Goal: Task Accomplishment & Management: Use online tool/utility

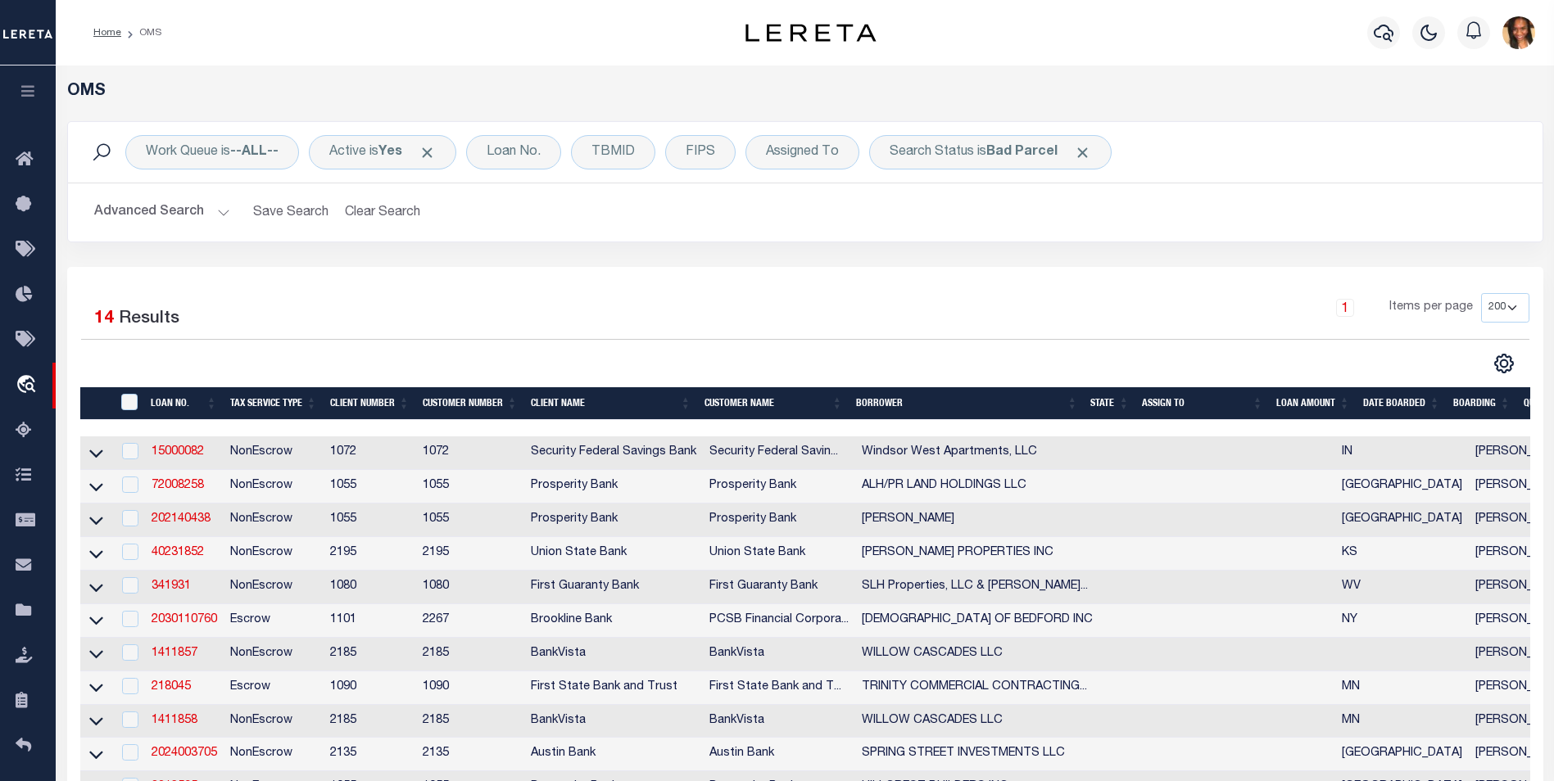
select select "200"
click at [106, 34] on link "Home" at bounding box center [107, 33] width 28 height 10
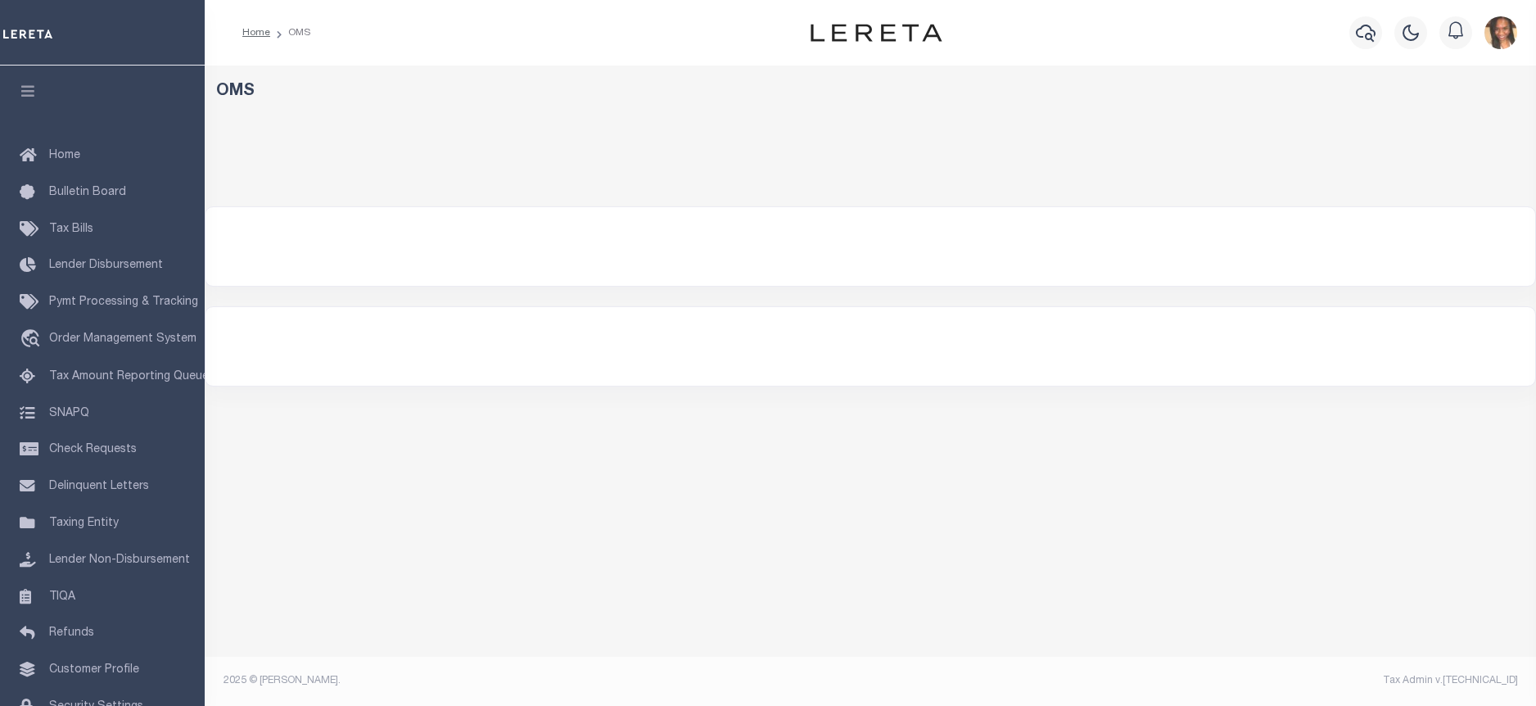
select select "200"
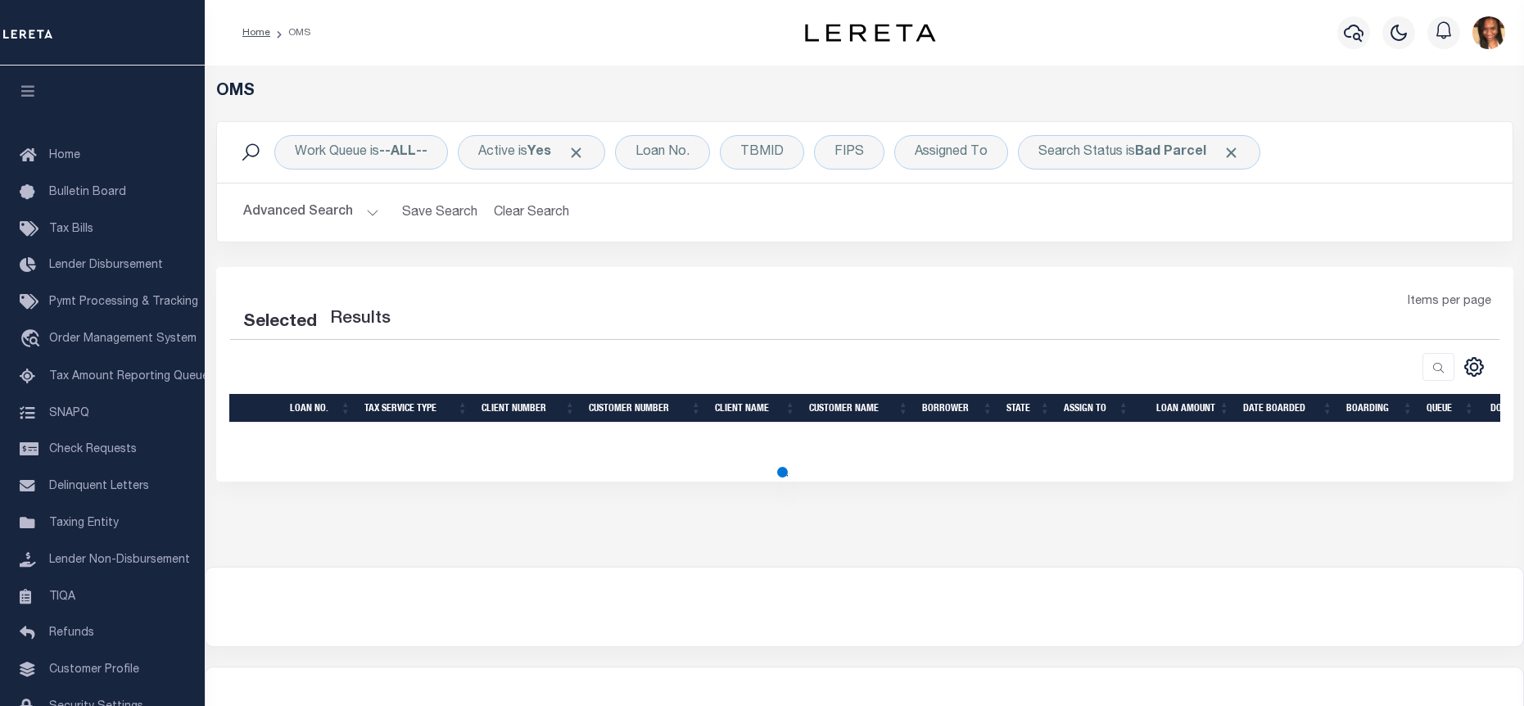
select select "200"
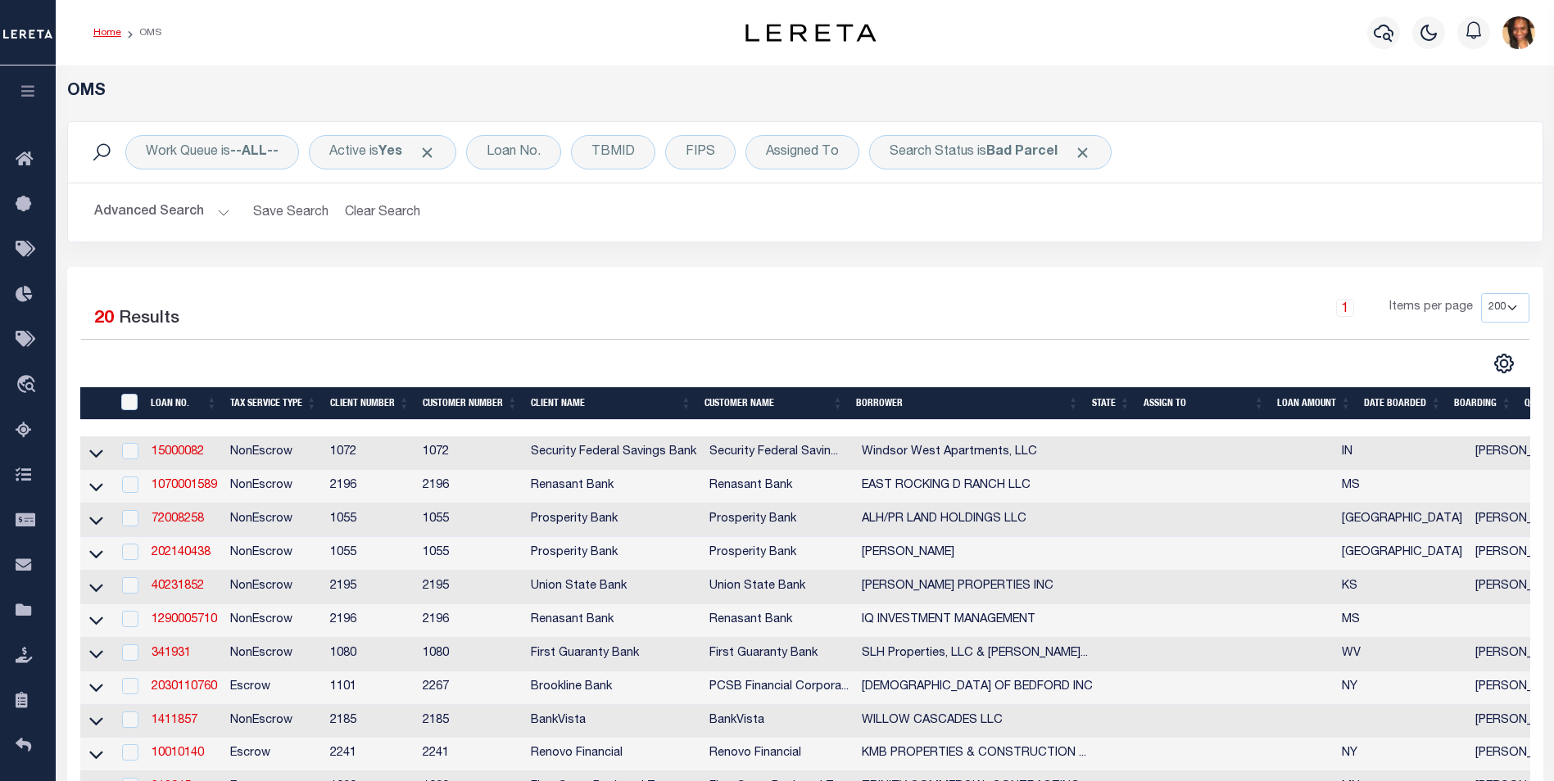
click at [104, 35] on link "Home" at bounding box center [107, 33] width 28 height 10
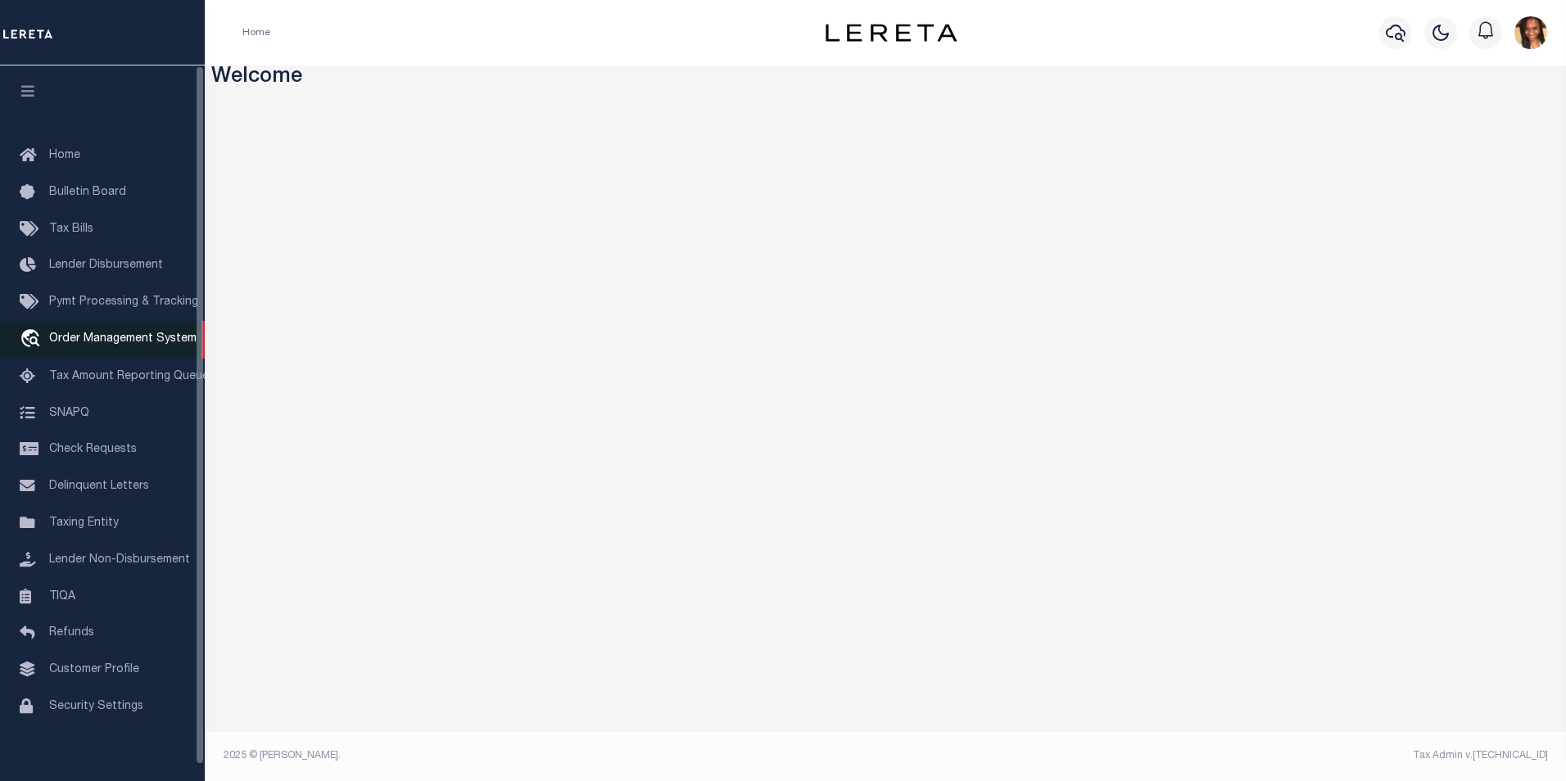
click at [102, 342] on span "Order Management System" at bounding box center [122, 338] width 147 height 11
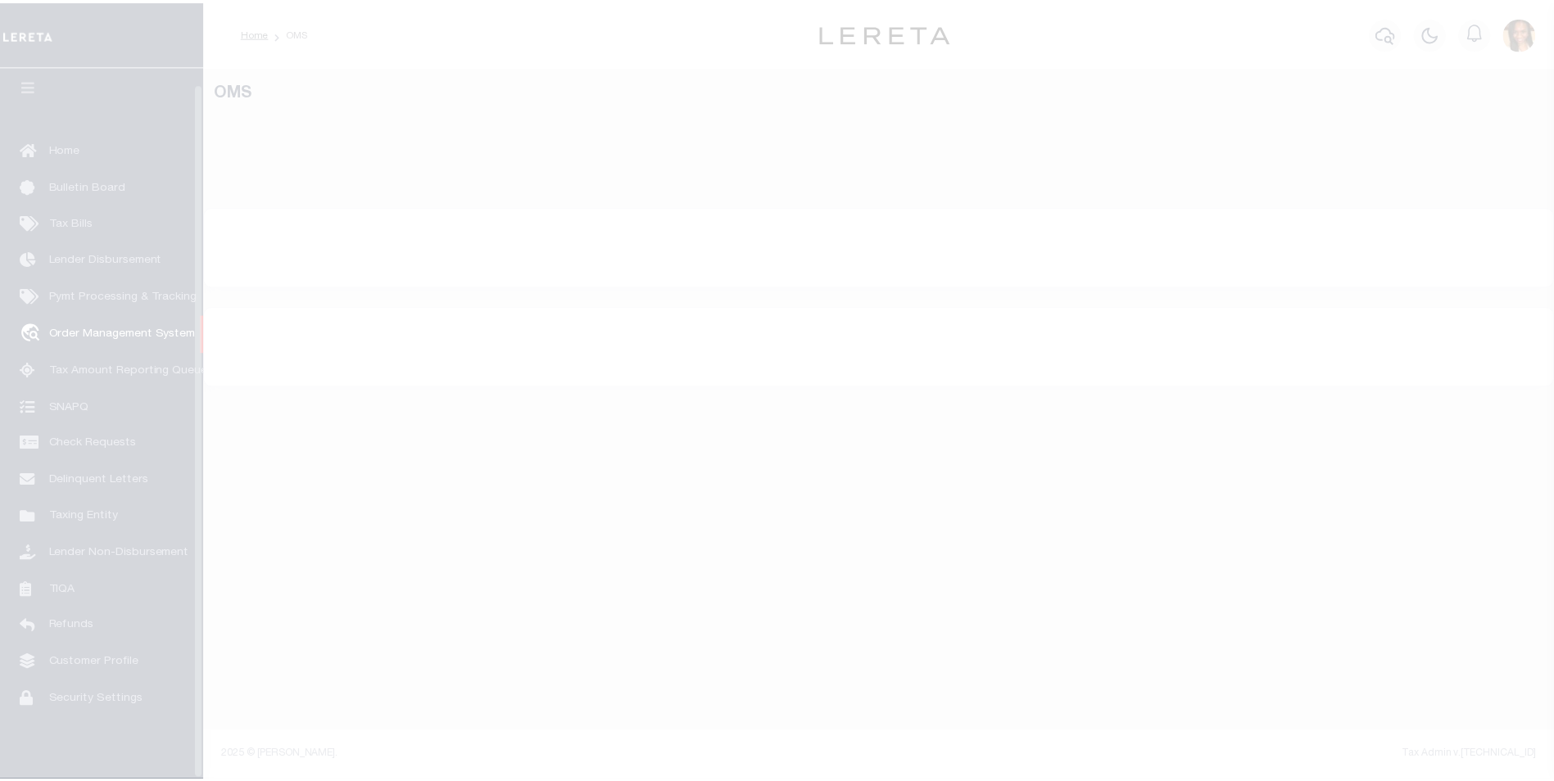
scroll to position [16, 0]
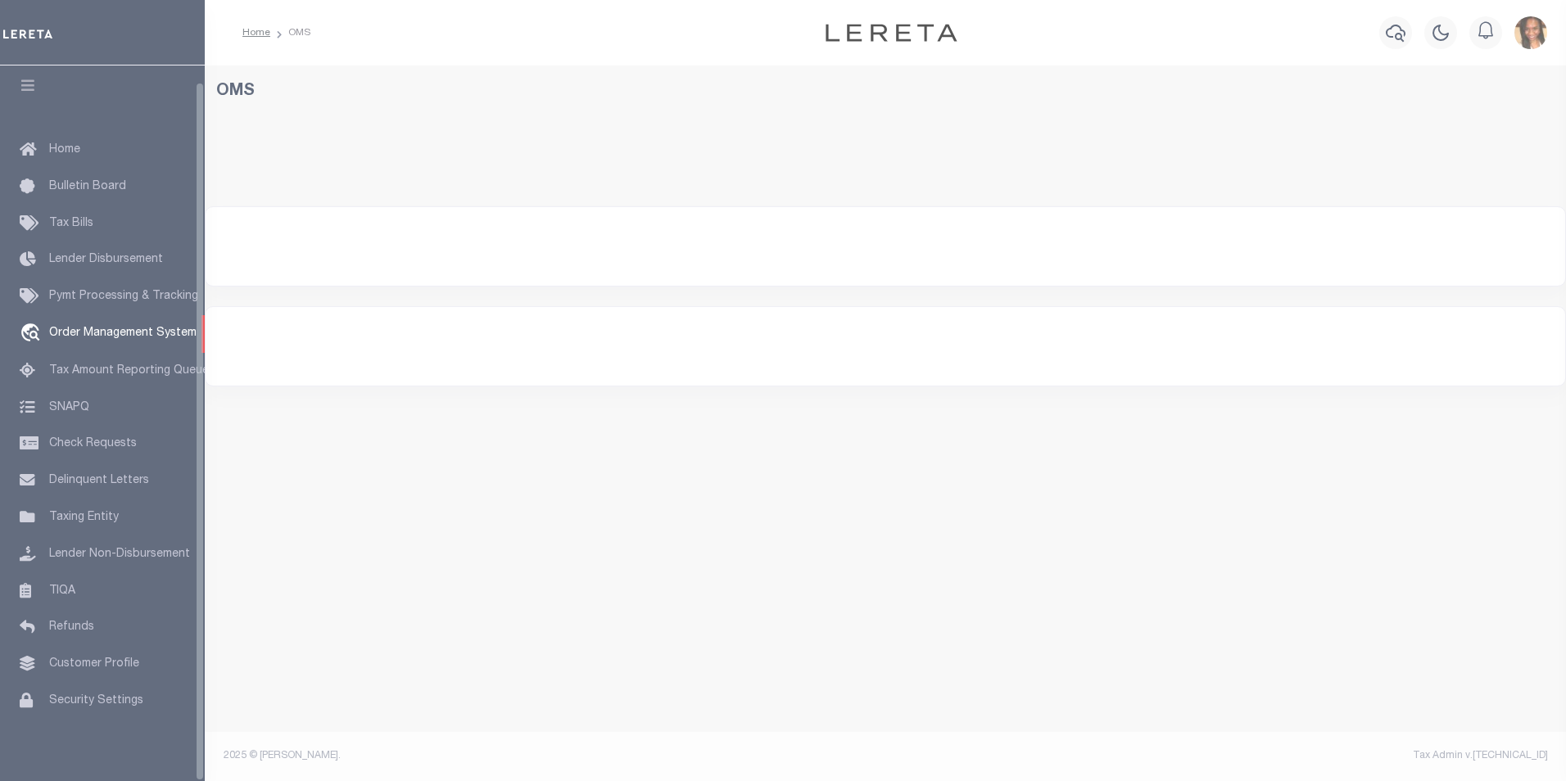
select select "200"
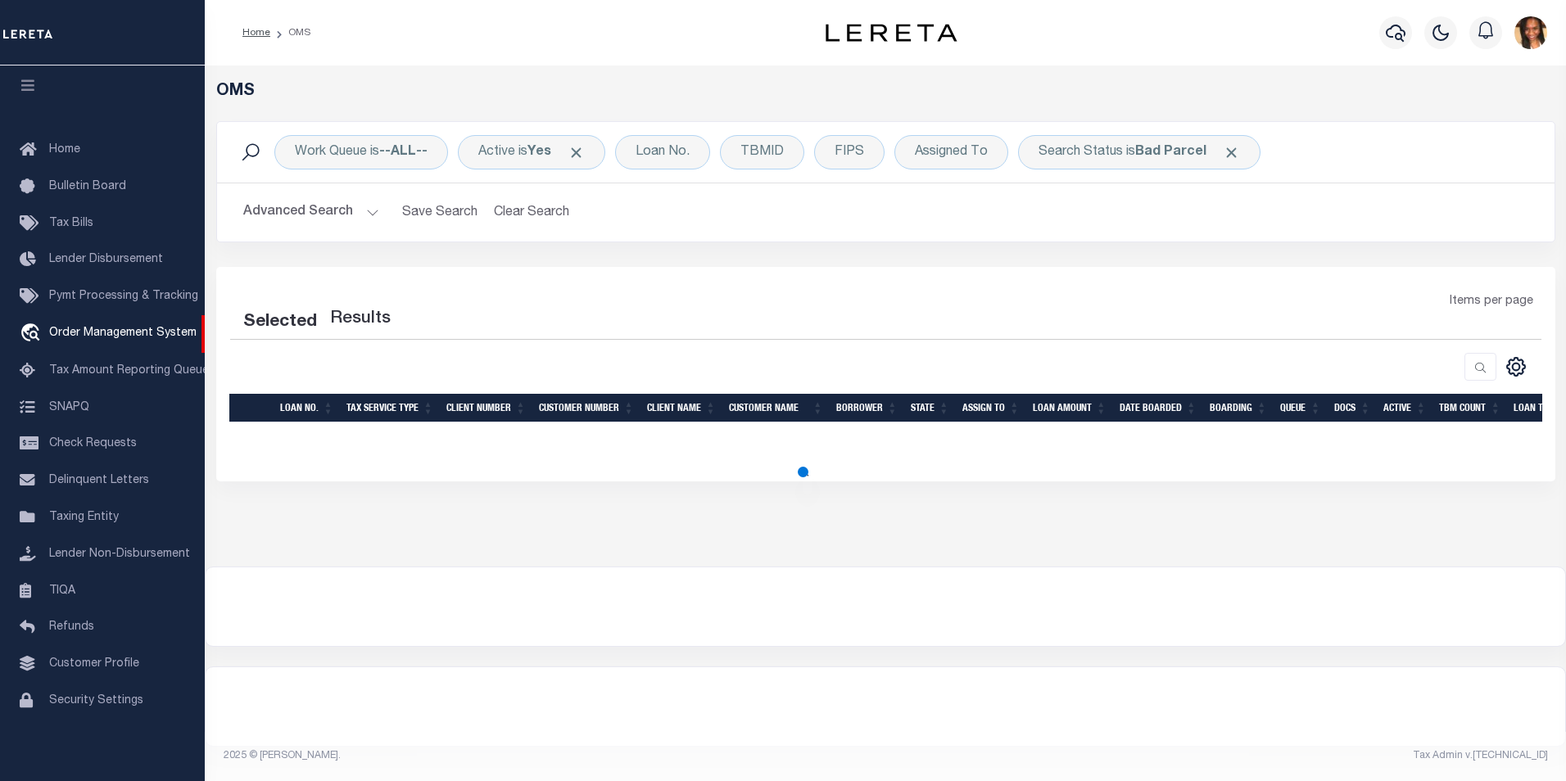
select select "200"
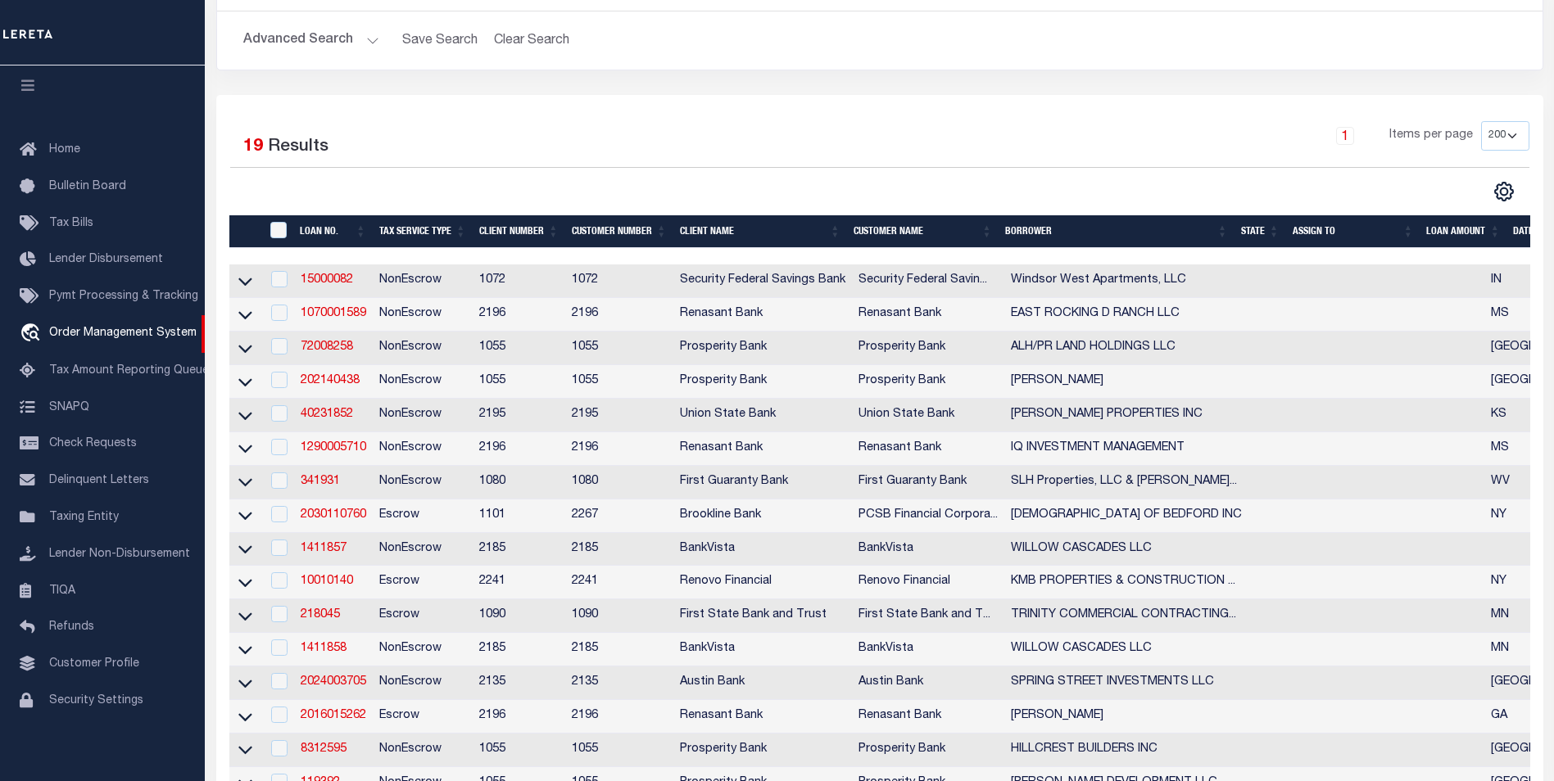
scroll to position [246, 0]
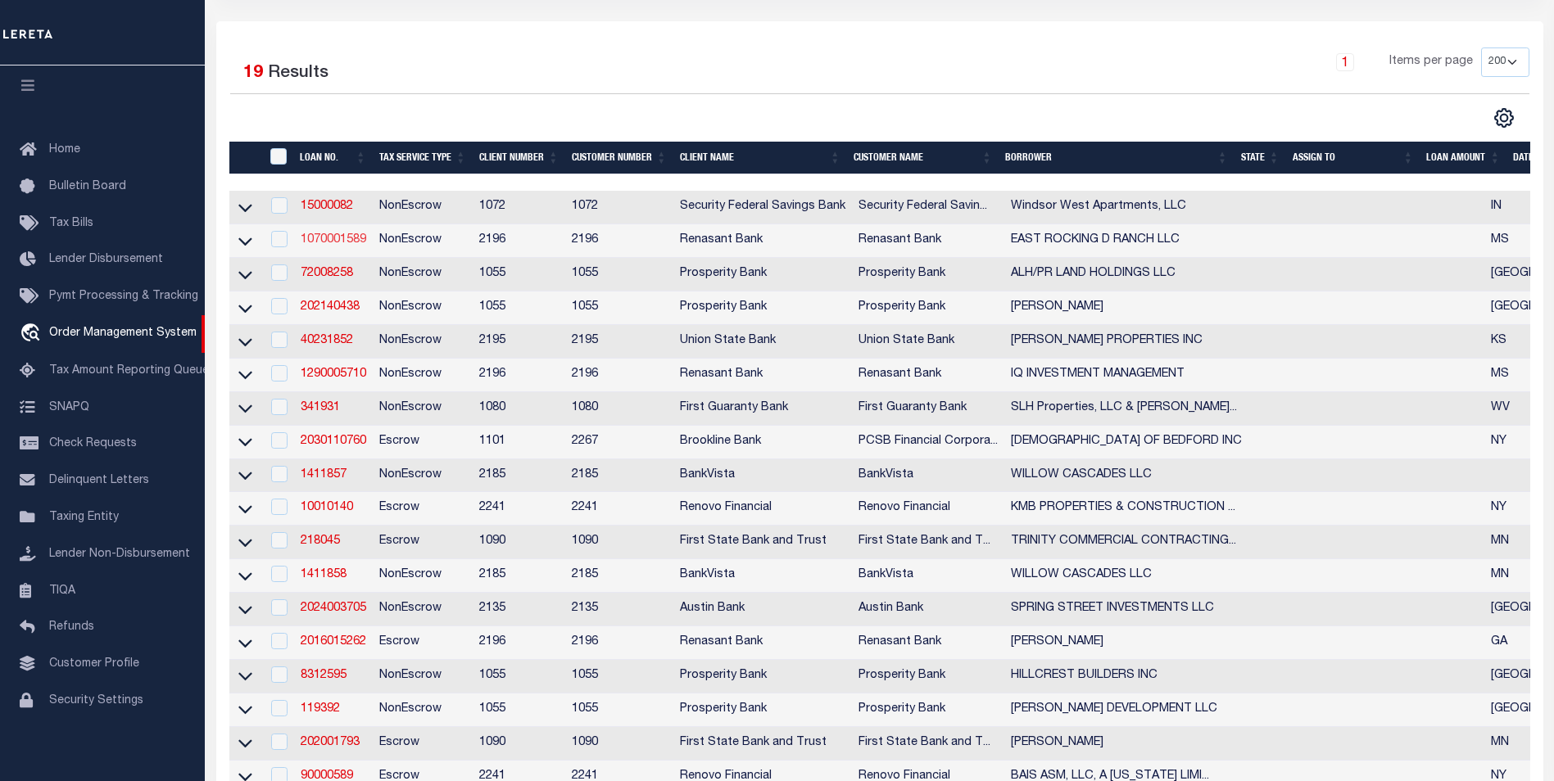
click at [320, 244] on link "1070001589" at bounding box center [334, 239] width 66 height 11
type input "1070001589"
type input "EAST ROCKING D RANCH LLC"
select select
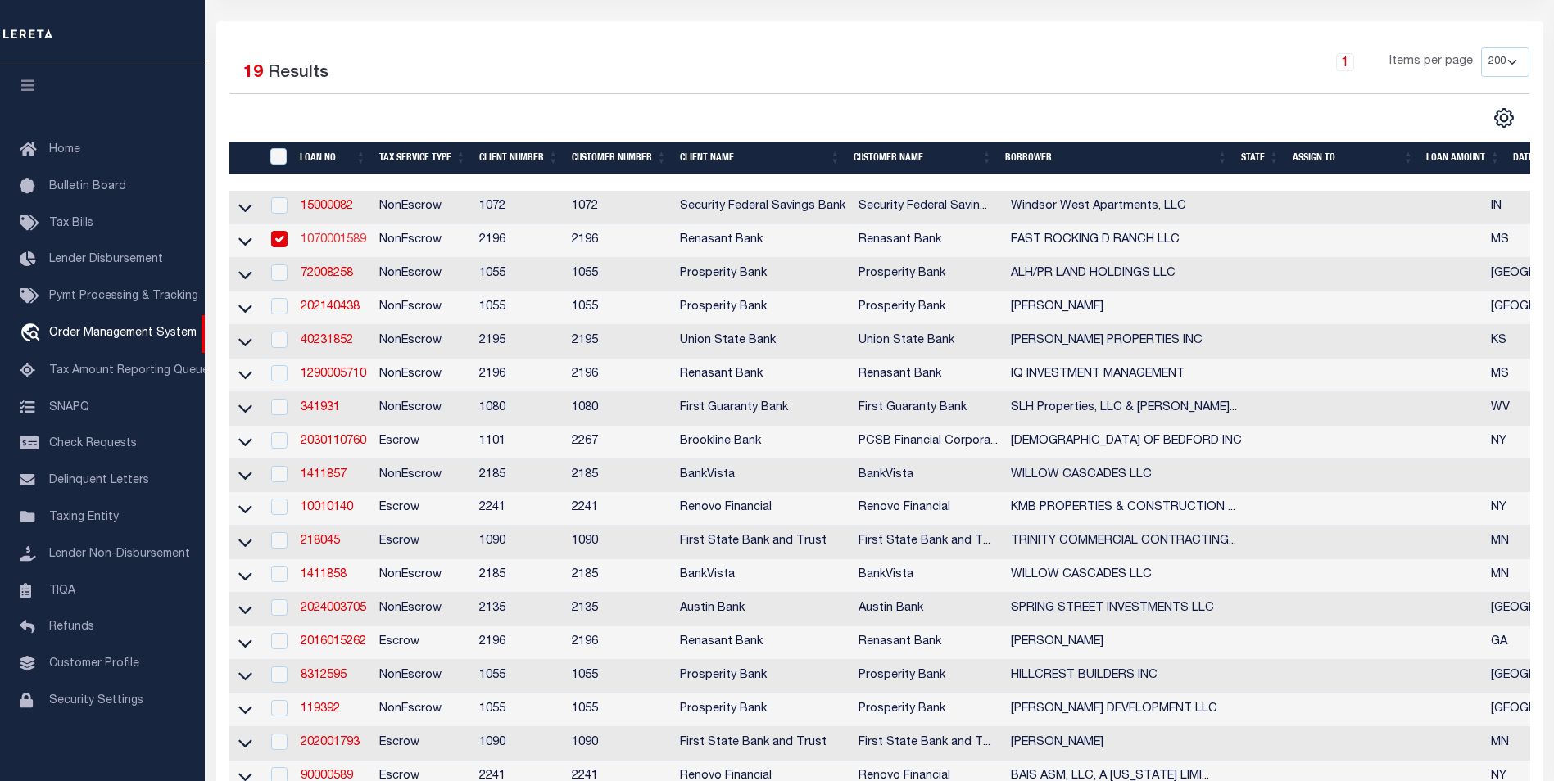
select select
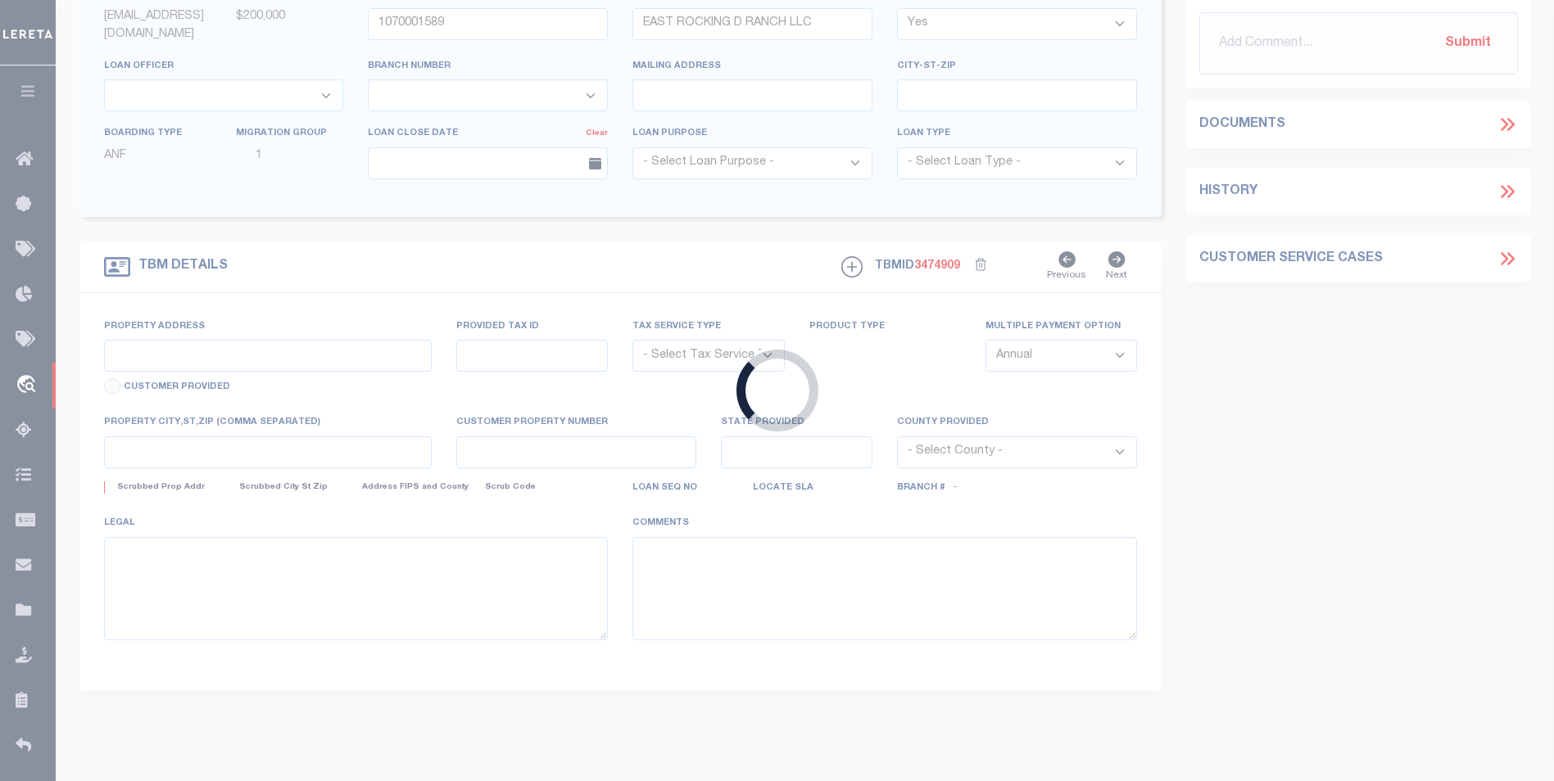
select select "4983"
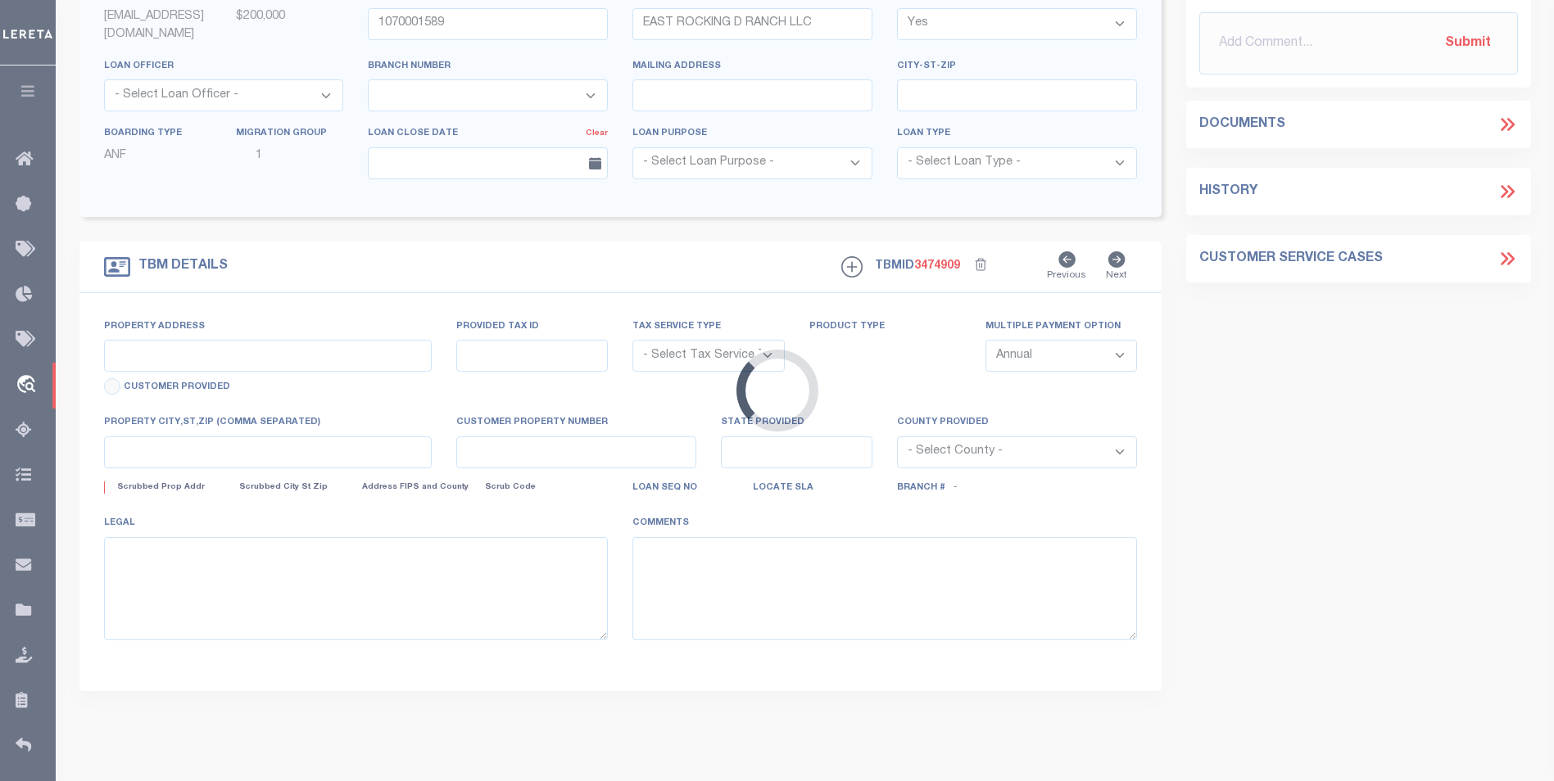
type input "US HIGHWAY 61 SOUTH 285.8 A"
radio input "true"
select select "NonEscrow"
select select
type input "NATCHEZ MS 39120"
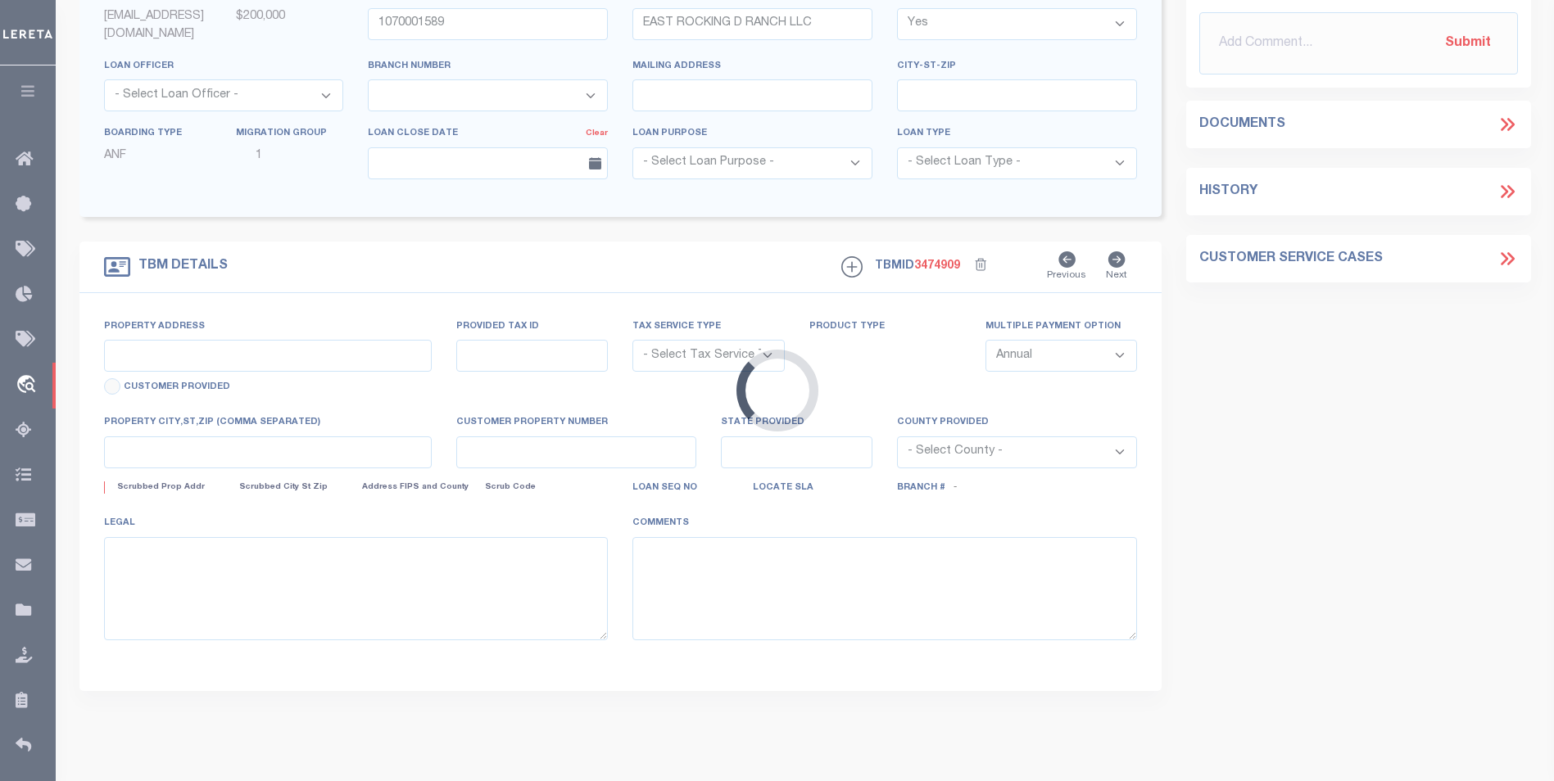
type input "1070001589"
type input "MS"
type textarea "4 LGL = 285.8ACS; TENTATIVE APN UNKNOWN____,TY.PREV NOTES BELOW.230010000081D-1…"
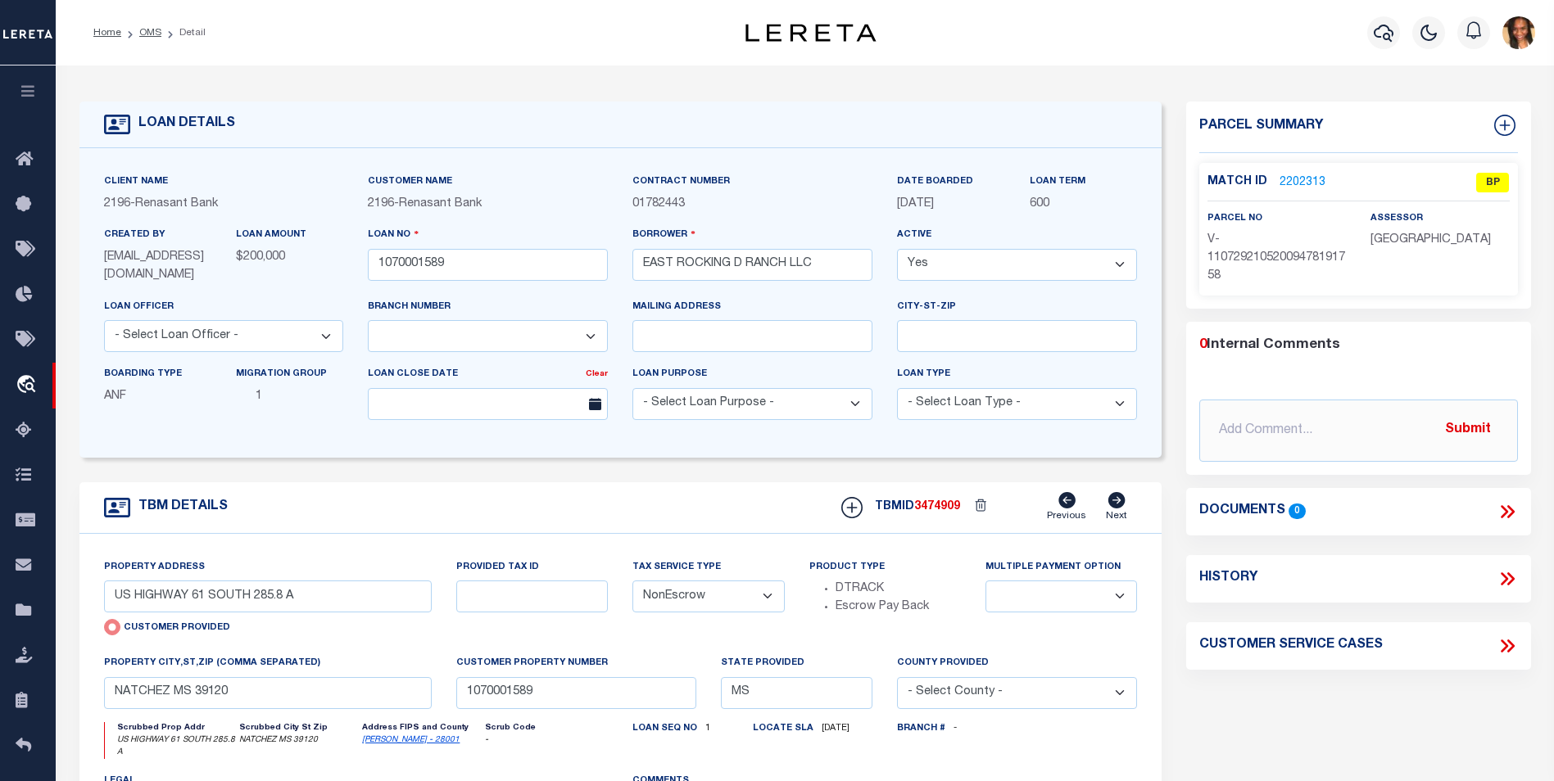
click at [1294, 176] on link "2202313" at bounding box center [1302, 182] width 46 height 17
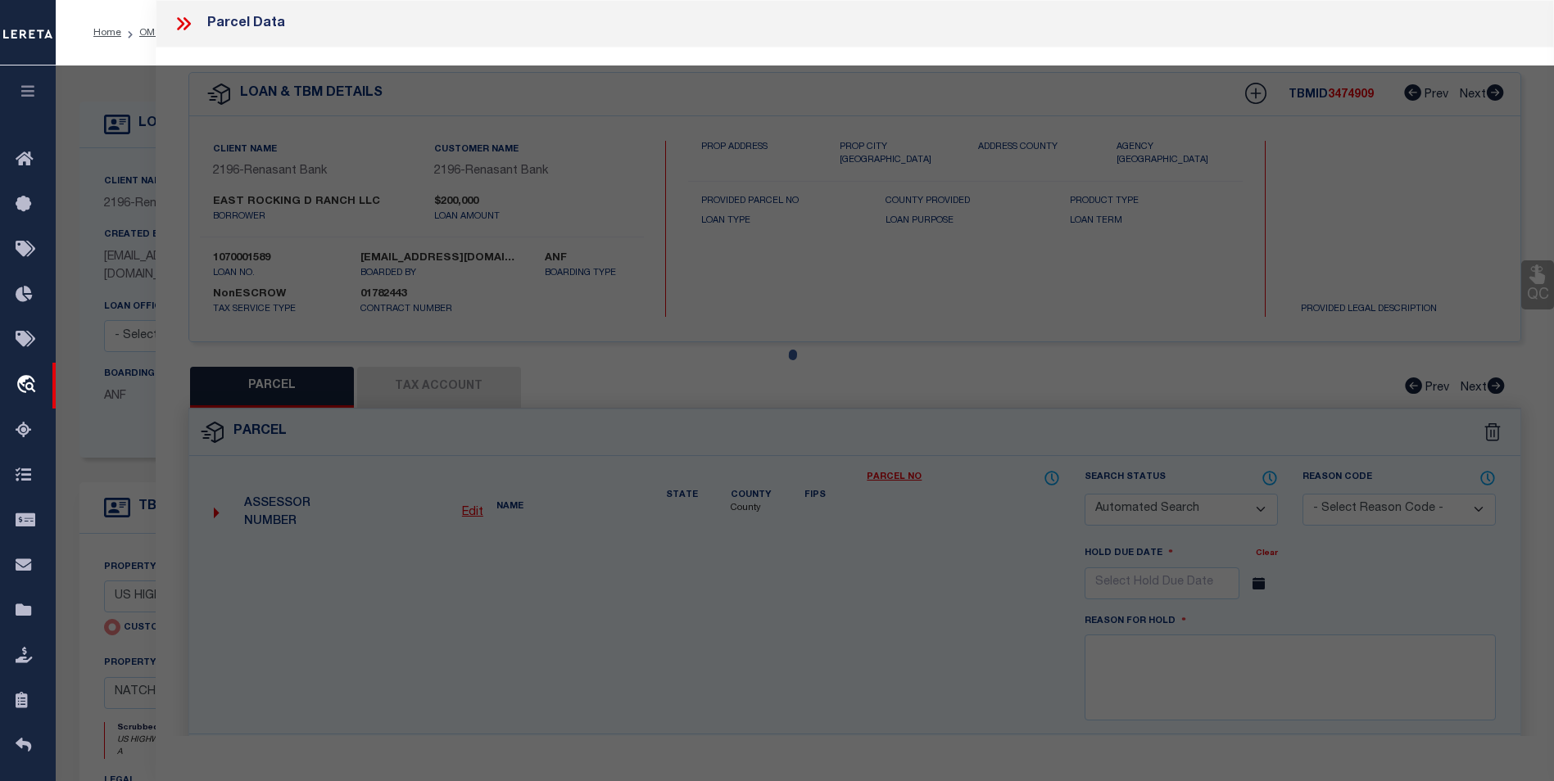
checkbox input "false"
select select "BP"
select select "AGW"
select select
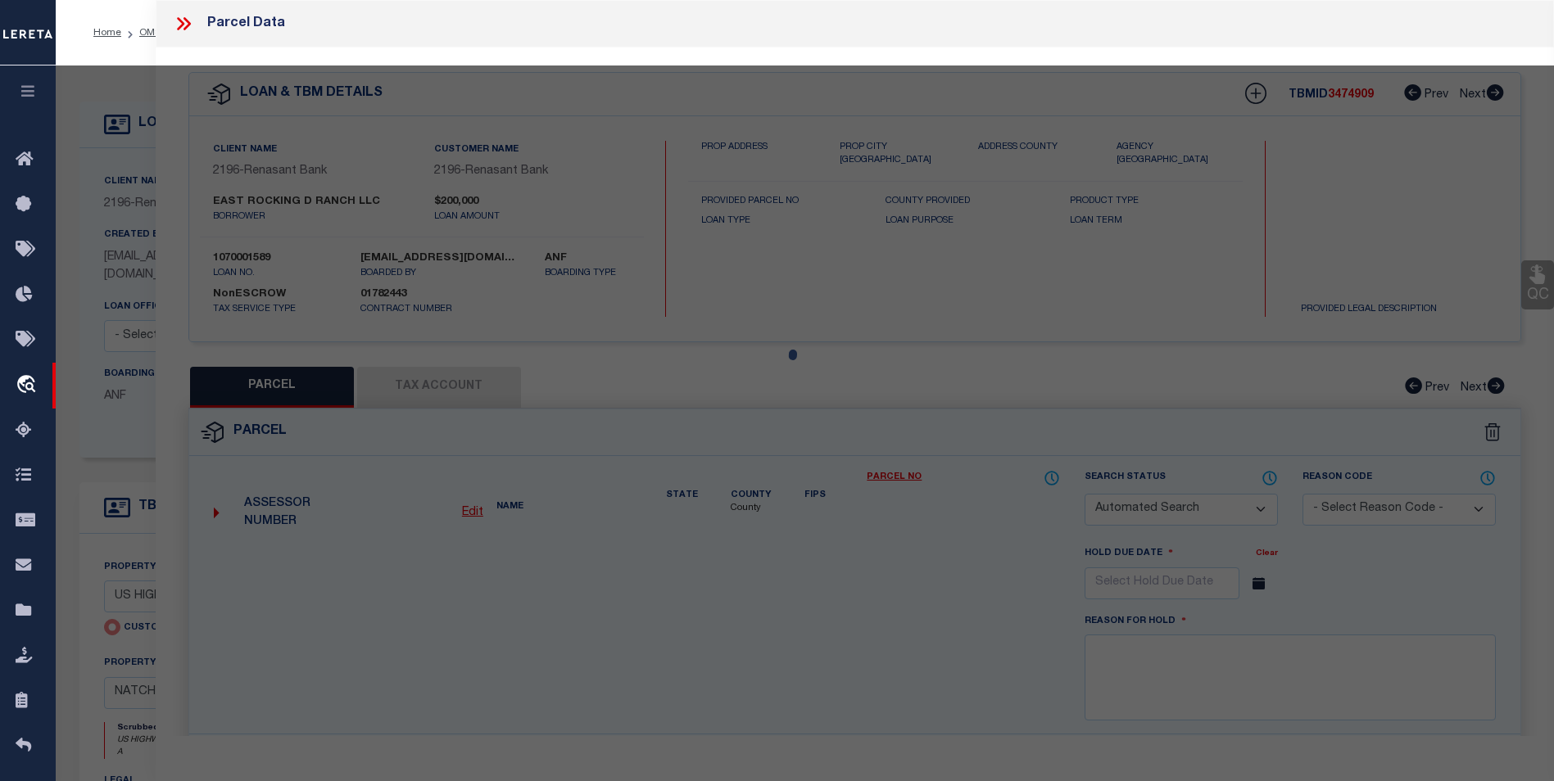
type input "US HIGHWAY 61 SOUTH 285.8 A"
checkbox input "false"
type input "NATCHEZ MS 39120"
type textarea "No match for the Given Parcel; Given PPIN 000657 goes to the parcel 0208 0001 0…"
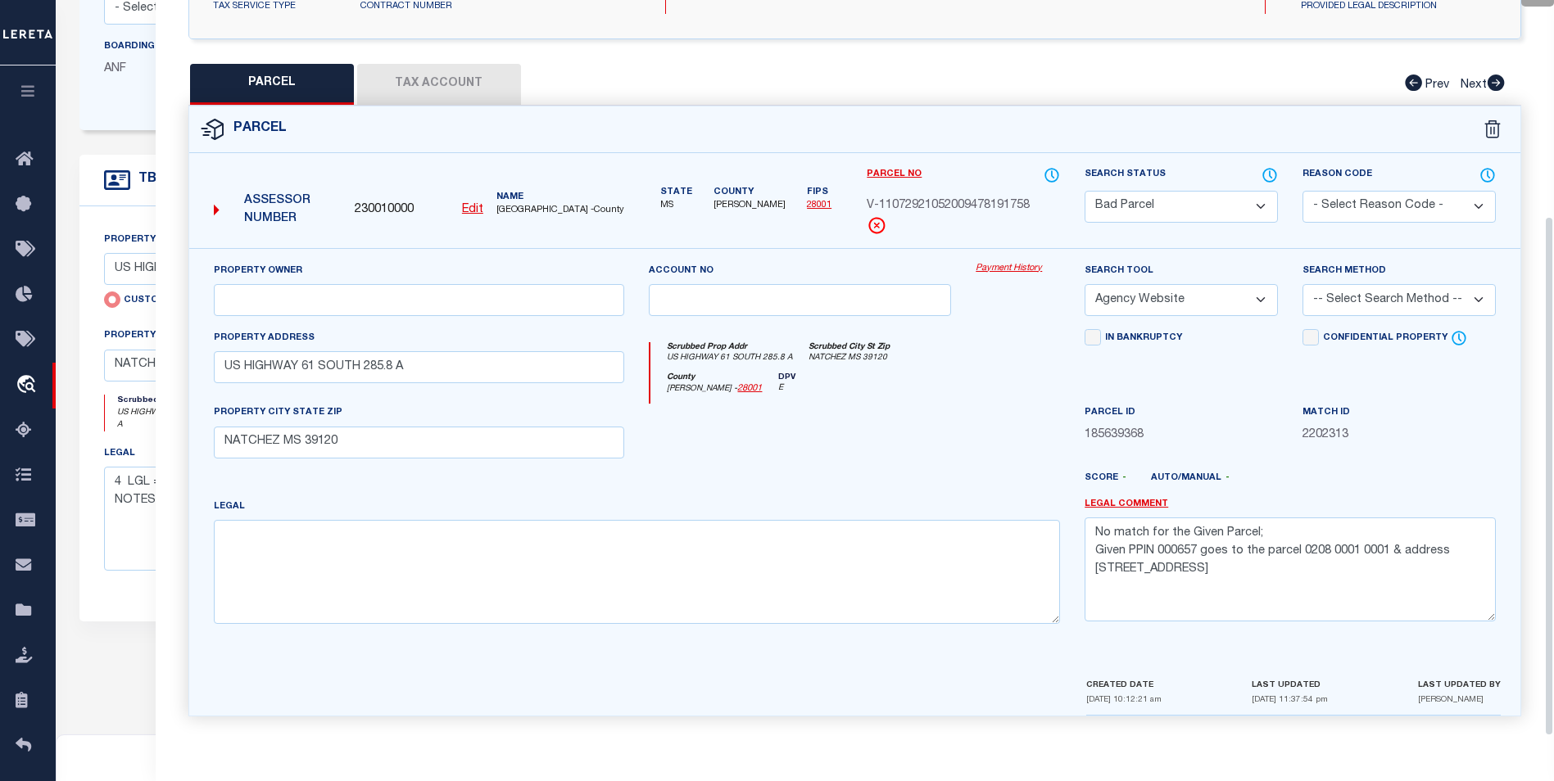
scroll to position [305, 0]
click at [467, 80] on button "Tax Account" at bounding box center [439, 84] width 164 height 41
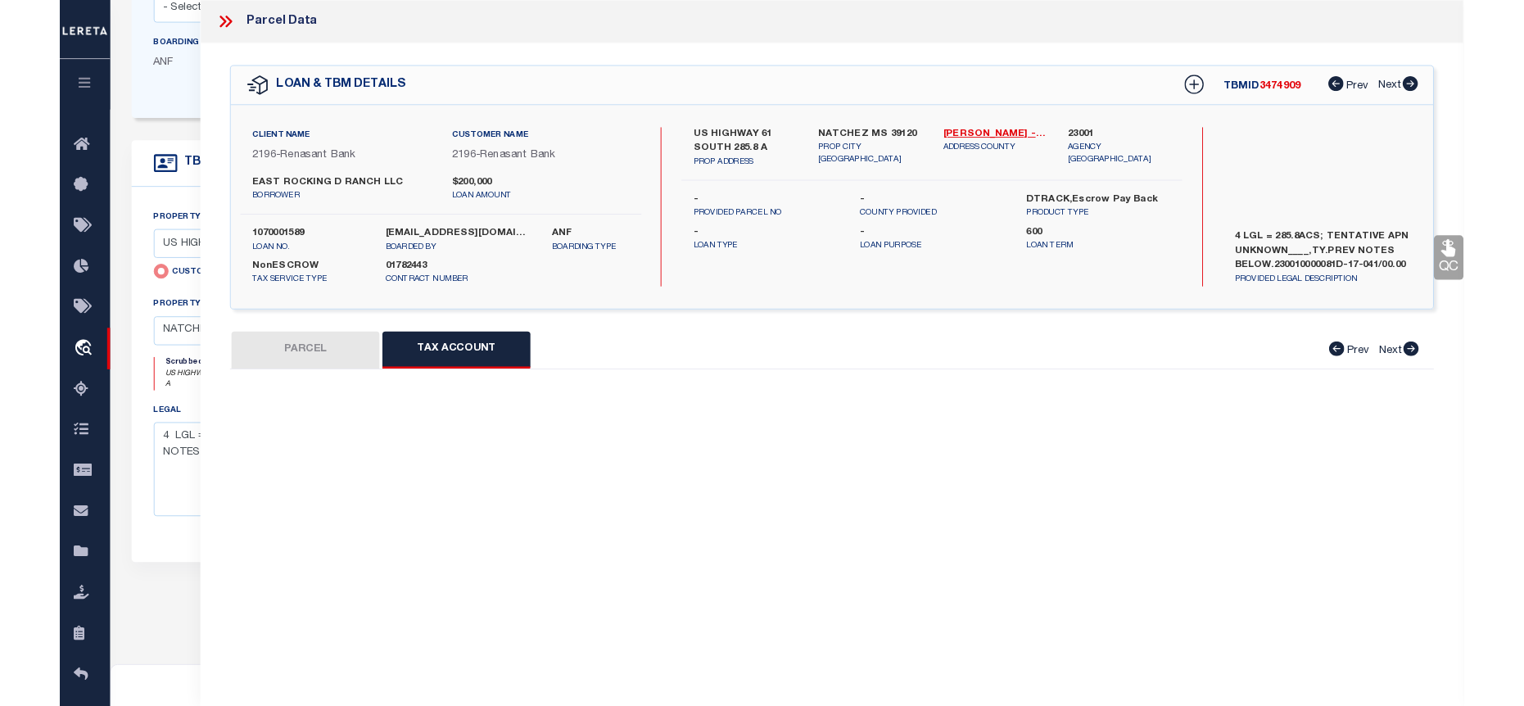
scroll to position [0, 0]
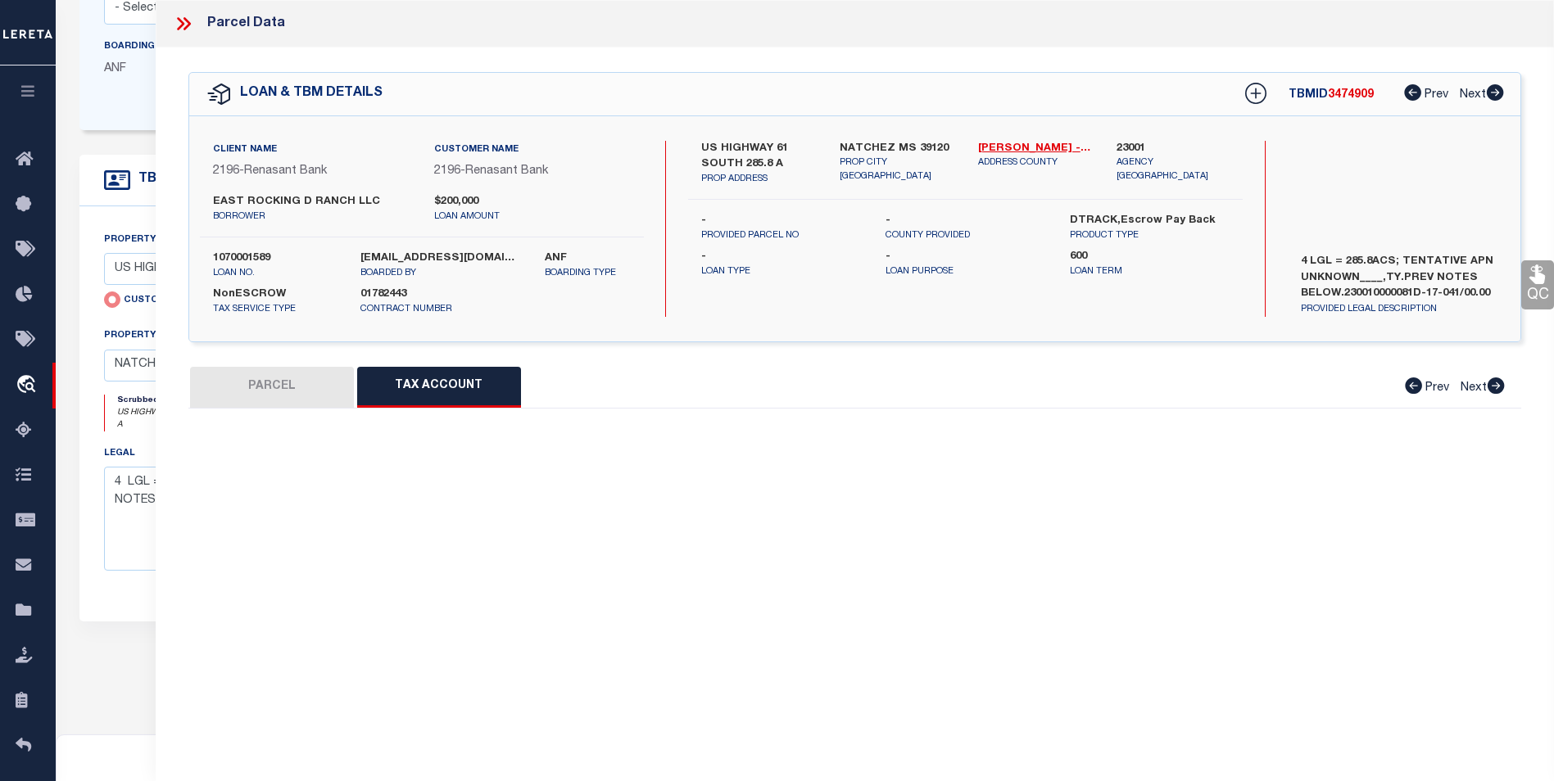
select select "100"
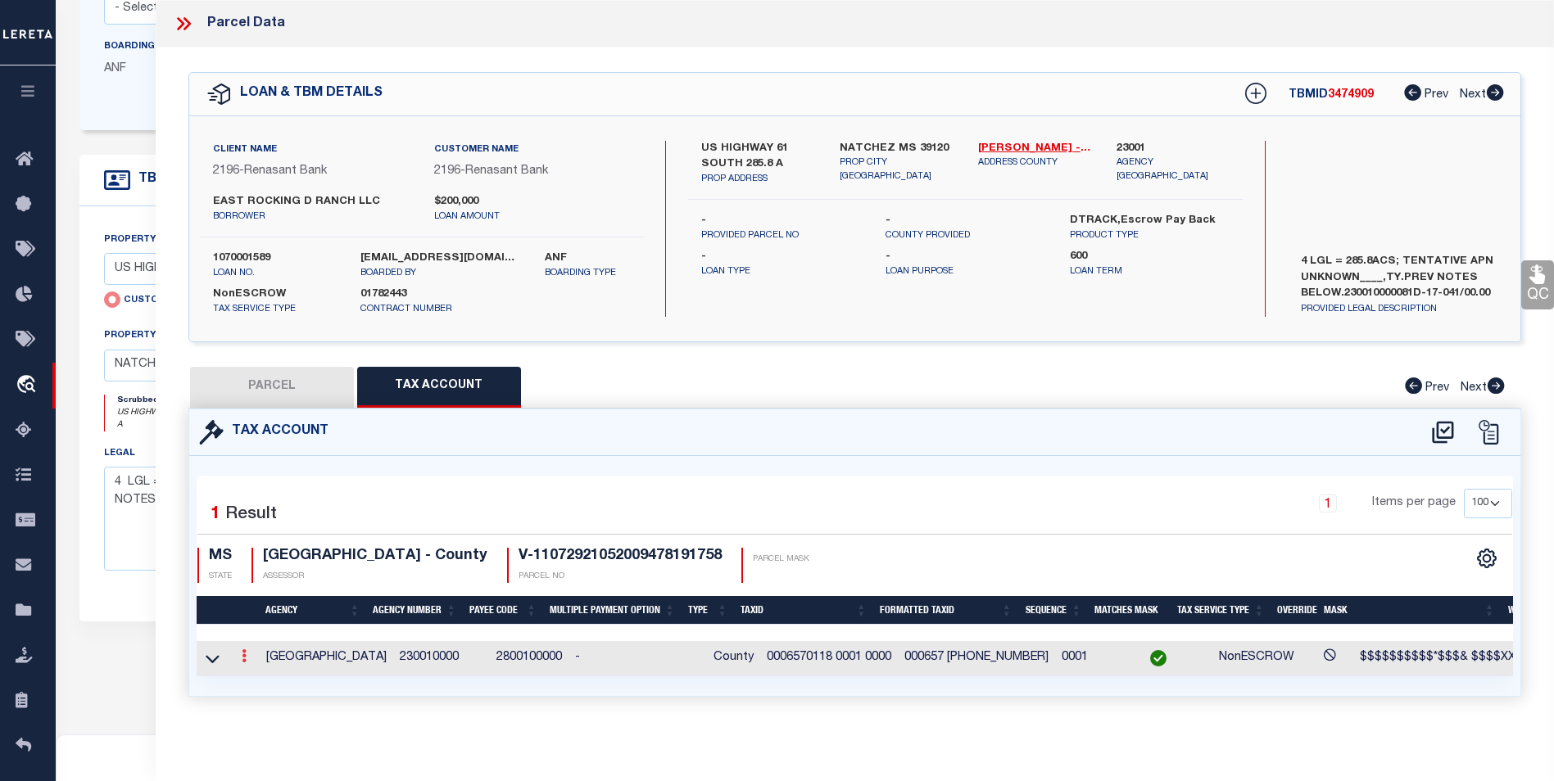
click at [244, 655] on icon at bounding box center [244, 655] width 5 height 13
click at [264, 689] on link at bounding box center [266, 682] width 61 height 27
type input "0006570118 0001 0000"
type textarea "$$$$$$$$$$*$$$& $$$$XXXXXX"
checkbox input "true"
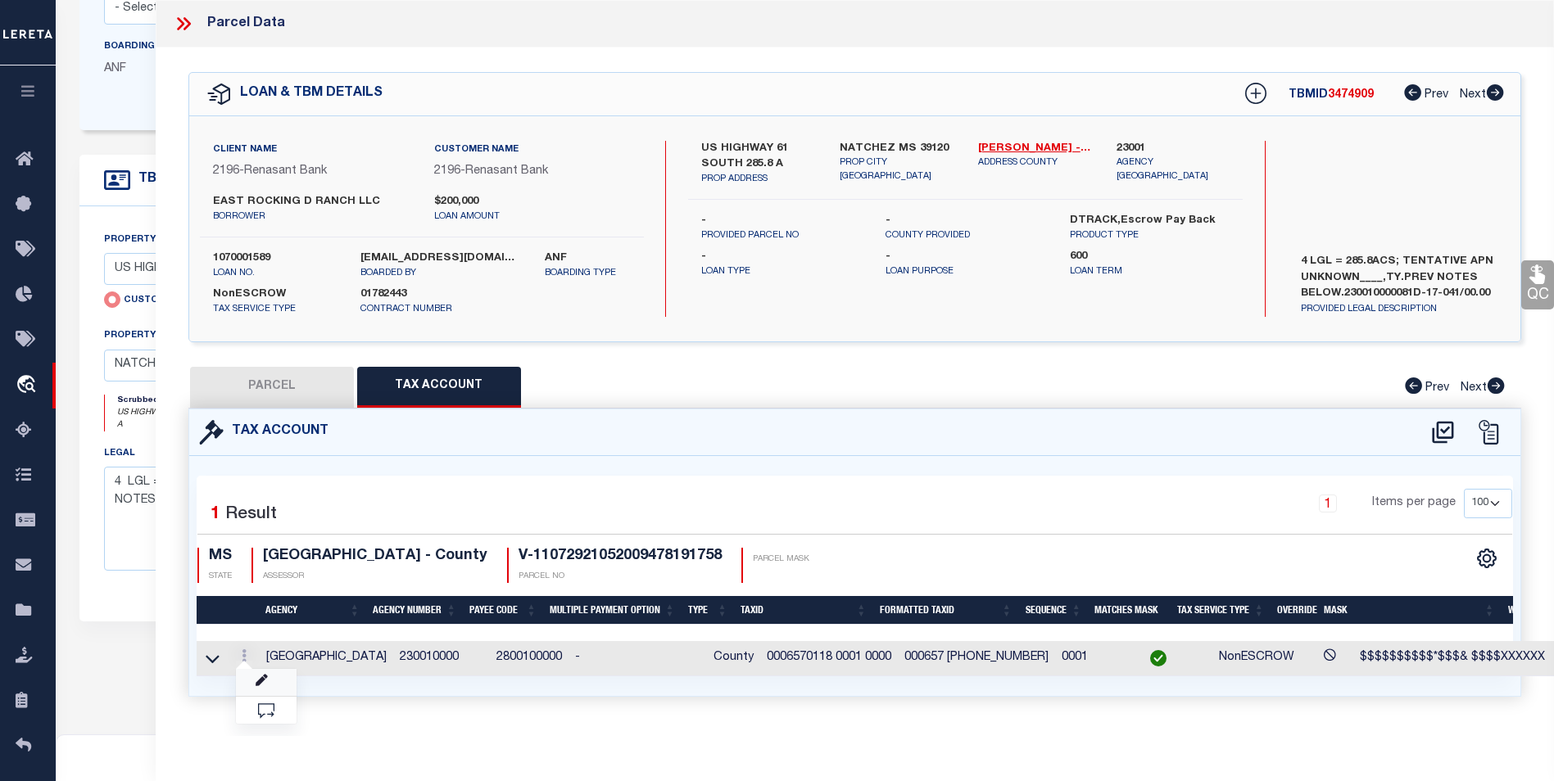
type input "XXXXXX XXXXX-XXXX-XXXXXXXXXXX*"
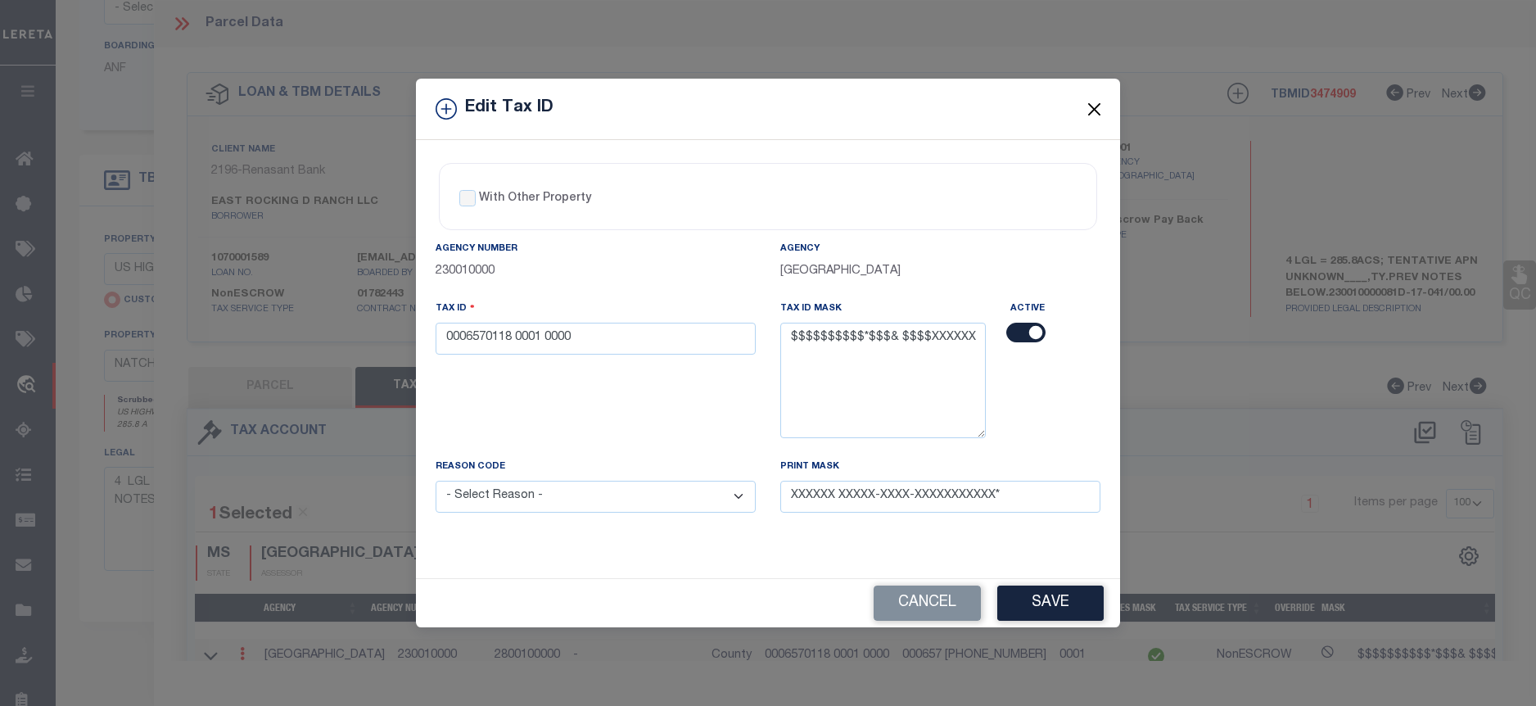
click at [1095, 110] on button "Close" at bounding box center [1094, 108] width 21 height 21
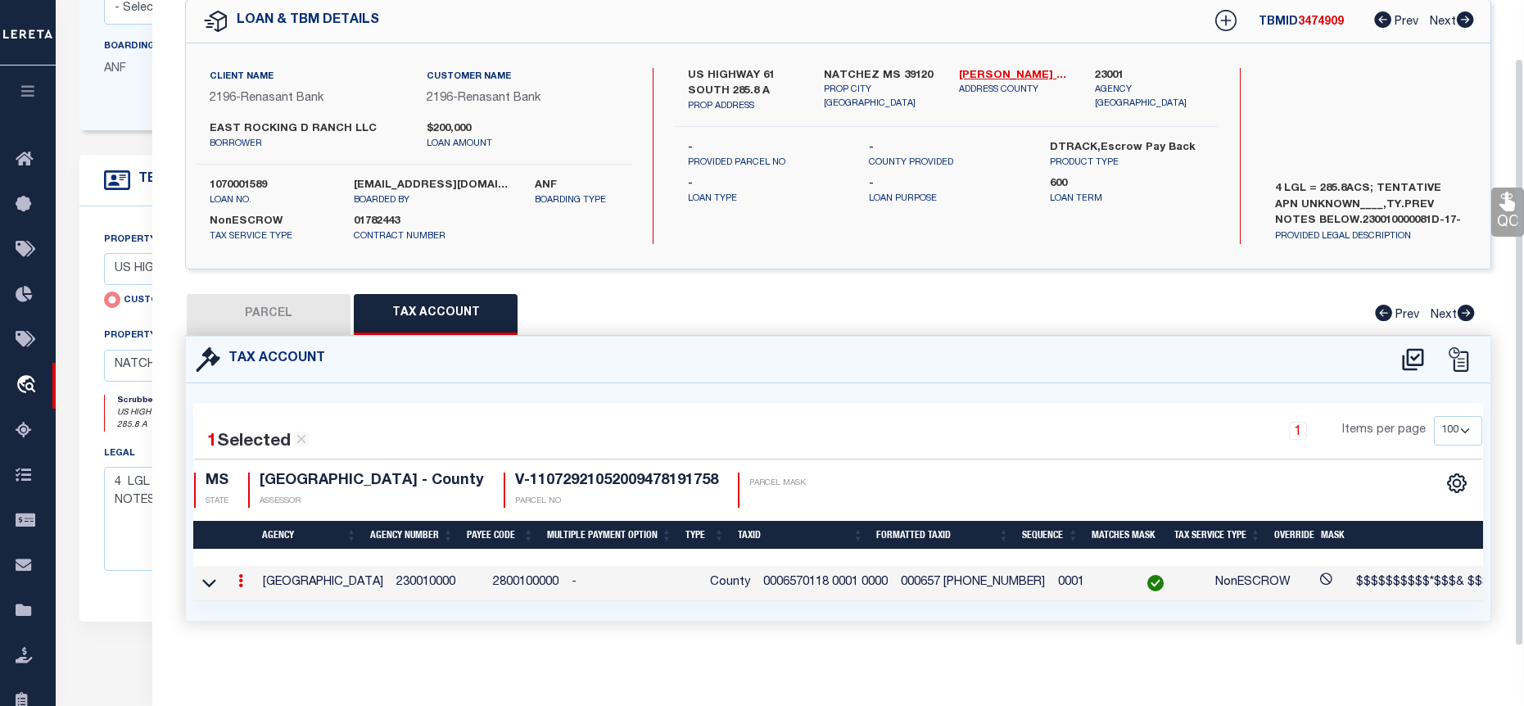
scroll to position [82, 0]
click at [256, 297] on button "PARCEL" at bounding box center [269, 314] width 164 height 41
select select "AS"
select select
checkbox input "false"
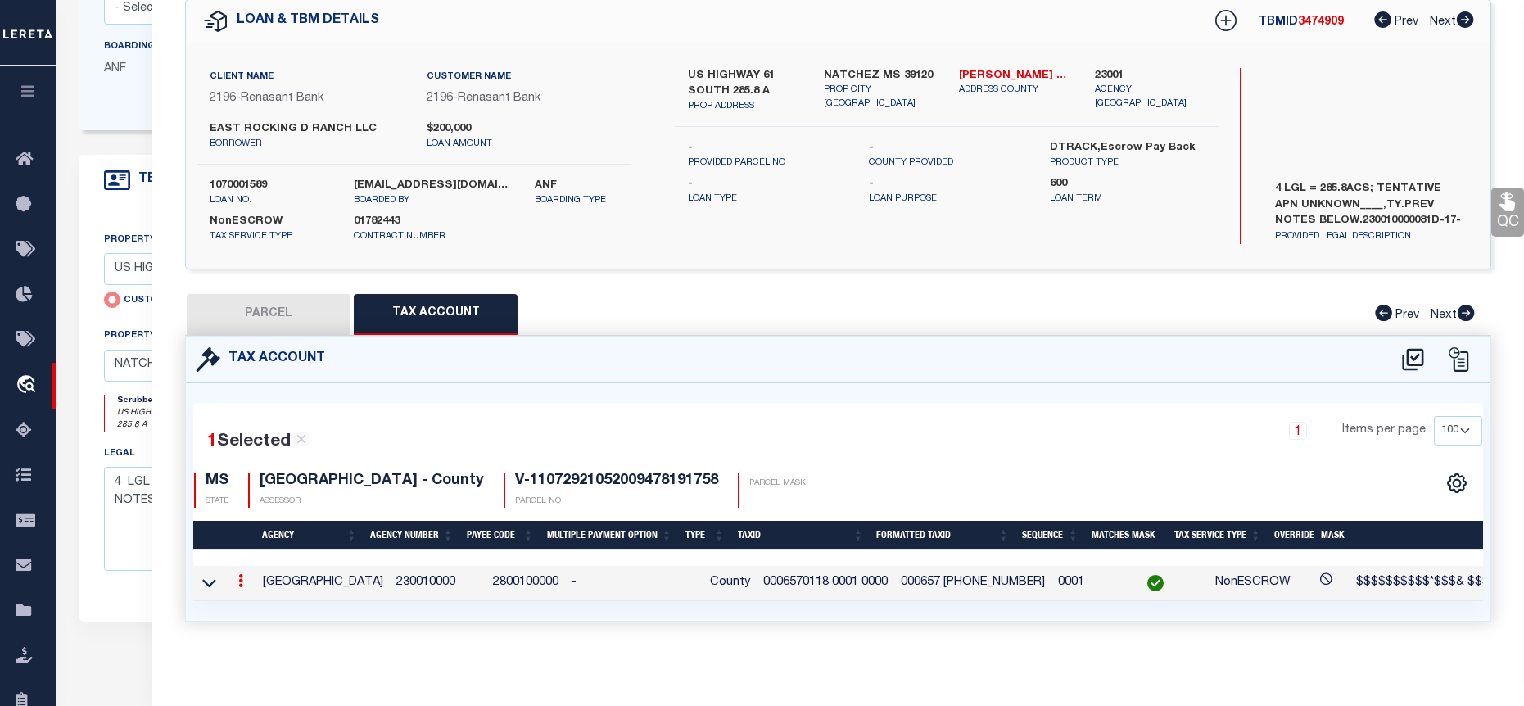
checkbox input "false"
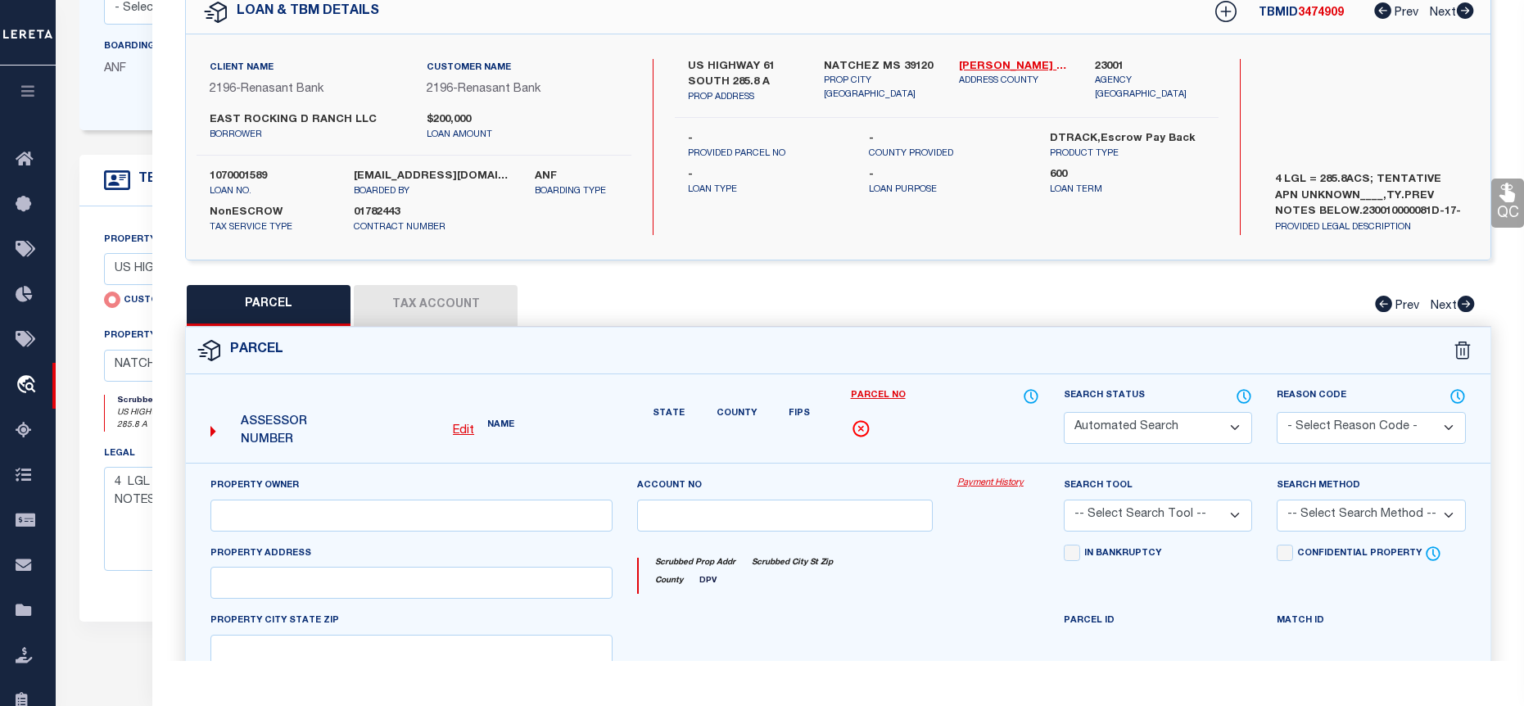
select select "BP"
select select "AGW"
select select
type input "US HIGHWAY 61 SOUTH 285.8 A"
checkbox input "false"
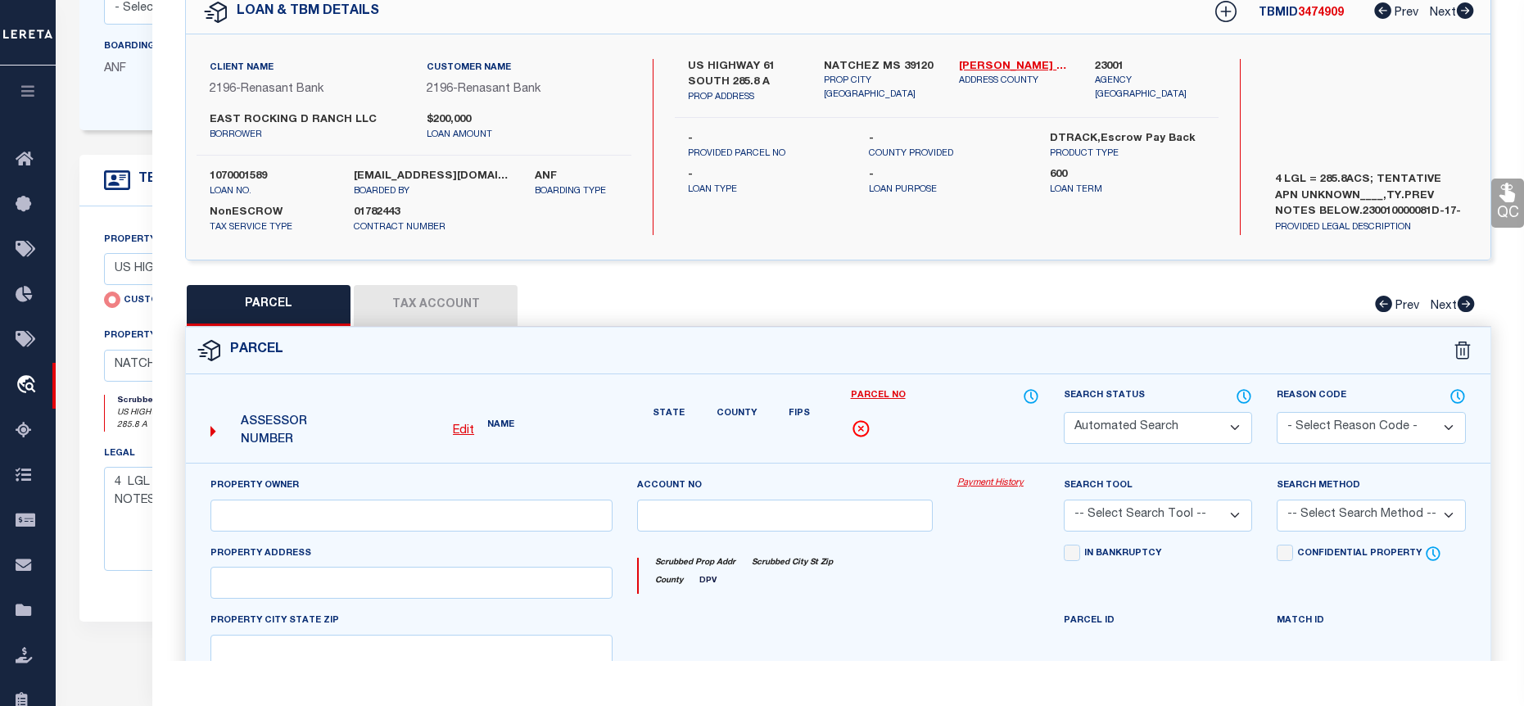
type input "NATCHEZ MS 39120"
type textarea "No match for the Given Parcel; Given PPIN 000657 goes to the parcel 0208 0001 0…"
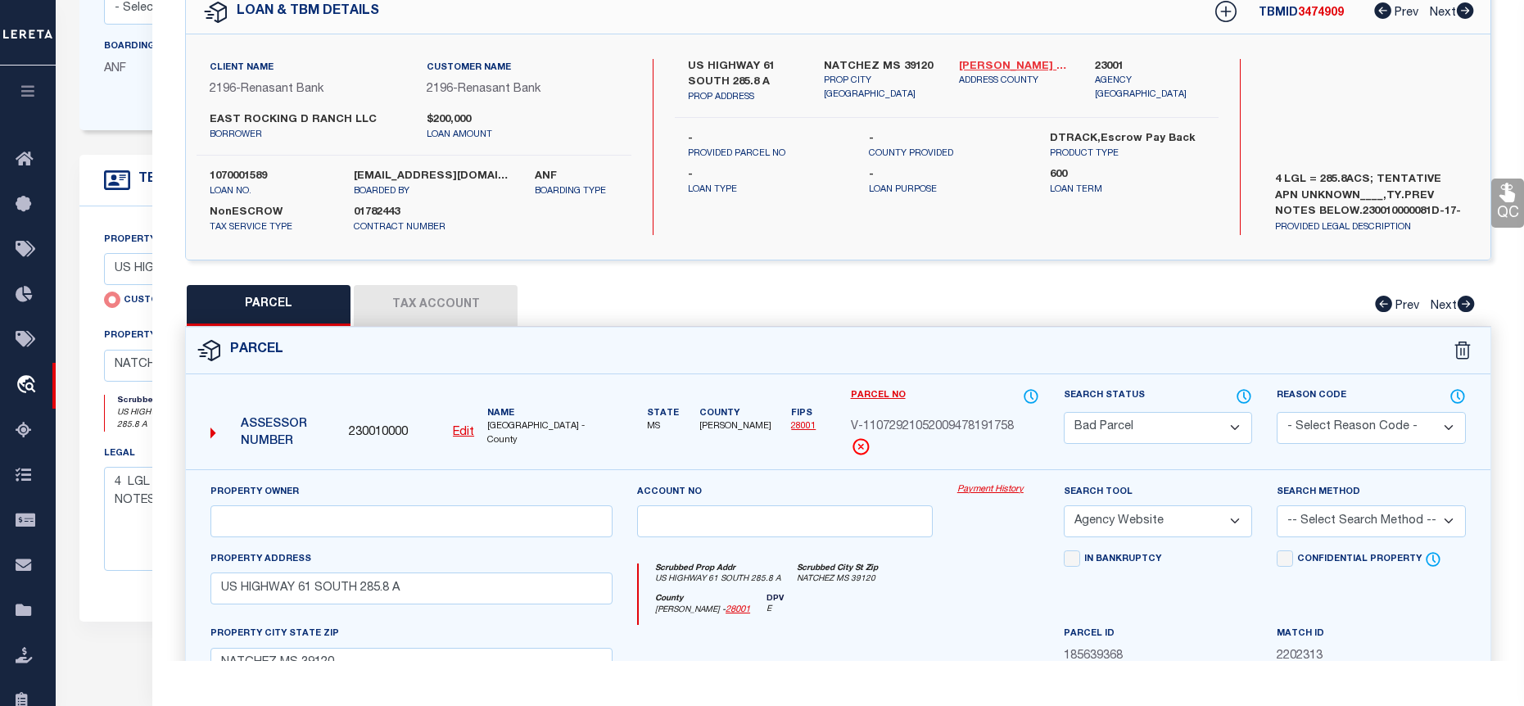
click at [985, 64] on link "Adams - 28001" at bounding box center [1014, 67] width 111 height 16
click at [1013, 61] on link "Adams - 28001" at bounding box center [1014, 67] width 111 height 16
drag, startPoint x: 313, startPoint y: 591, endPoint x: 219, endPoint y: 593, distance: 94.2
click at [219, 593] on input "US HIGHWAY 61 SOUTH 285.8 A" at bounding box center [411, 589] width 402 height 32
drag, startPoint x: 371, startPoint y: 116, endPoint x: 213, endPoint y: 119, distance: 158.1
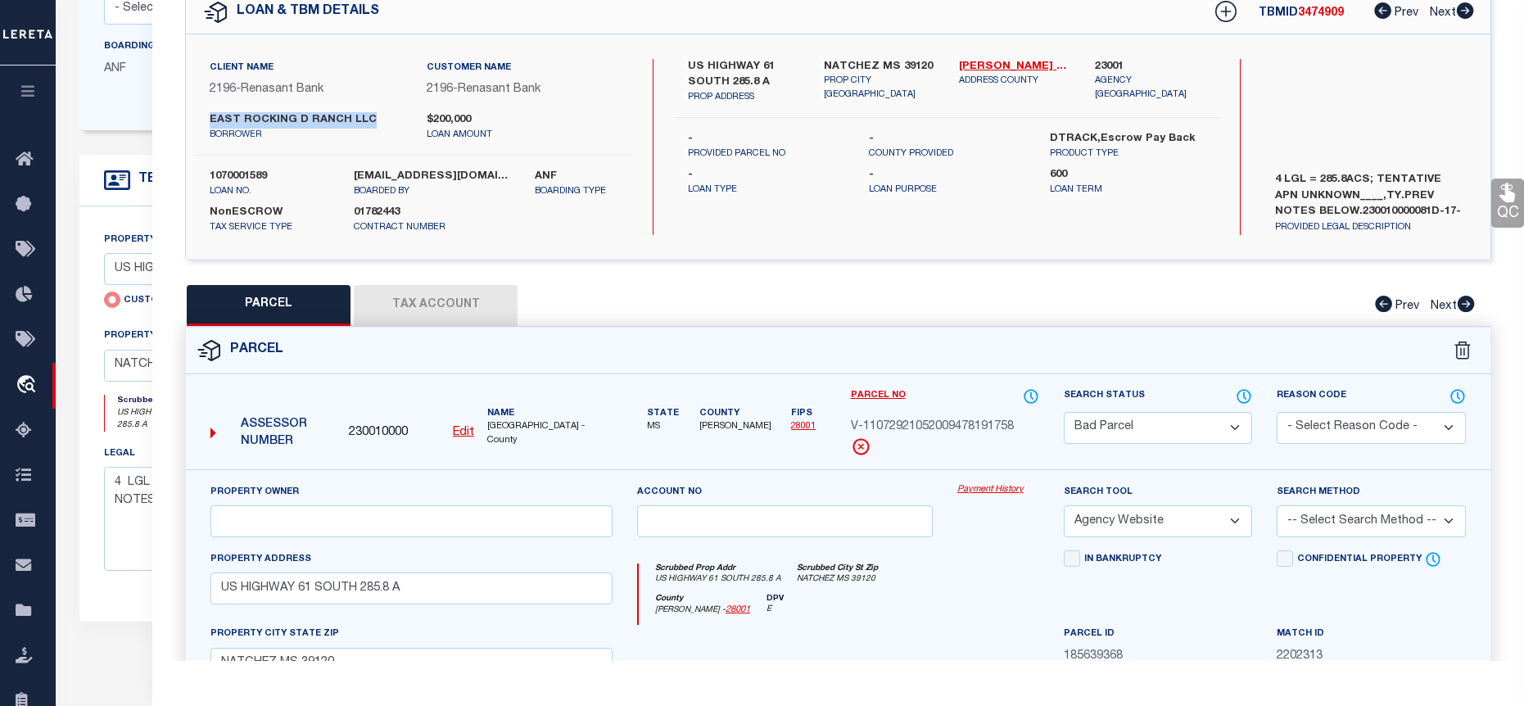
click at [213, 119] on label "EAST ROCKING D RANCH LLC" at bounding box center [306, 120] width 192 height 16
copy label "EAST ROCKING D RANCH LLC"
